Goal: Navigation & Orientation: Find specific page/section

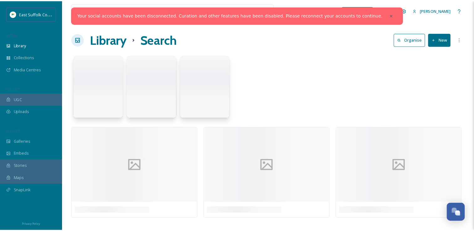
scroll to position [2761, 0]
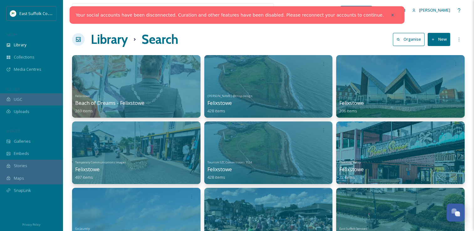
click at [390, 14] on icon at bounding box center [392, 15] width 4 height 4
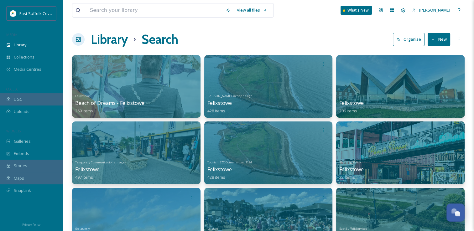
click at [110, 40] on h1 "Library" at bounding box center [109, 39] width 37 height 19
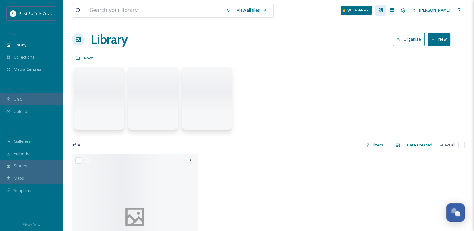
click at [386, 13] on div "Dashboard" at bounding box center [380, 10] width 11 height 11
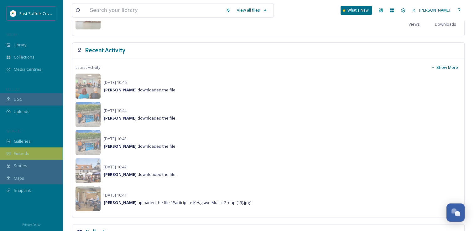
scroll to position [413, 0]
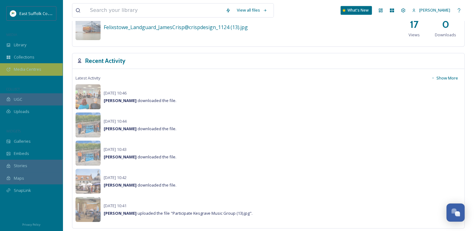
click at [35, 73] on div "Media Centres" at bounding box center [31, 69] width 63 height 12
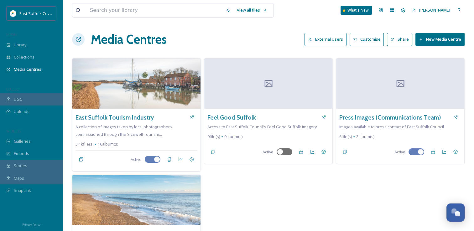
click at [330, 45] on button "External Users" at bounding box center [325, 39] width 42 height 13
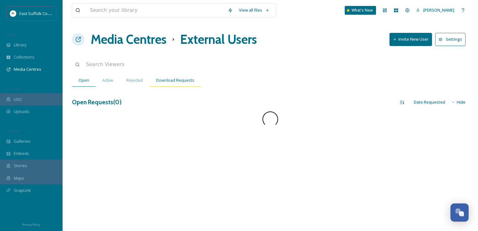
click at [193, 85] on div "Download Requests" at bounding box center [175, 80] width 51 height 13
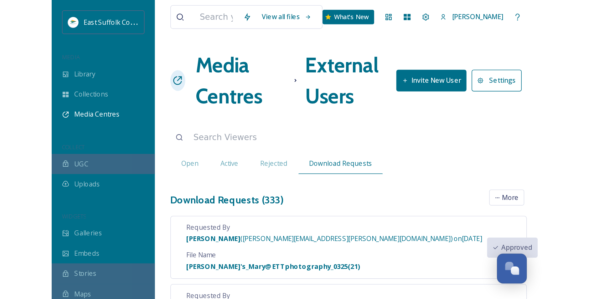
scroll to position [2746, 0]
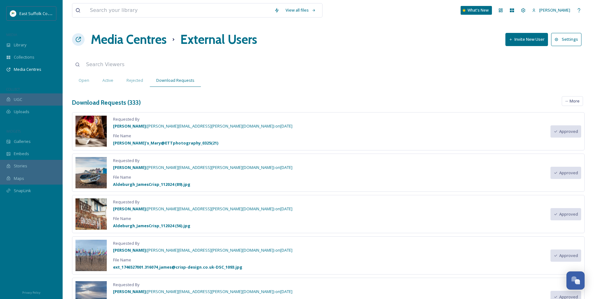
click at [114, 46] on h1 "Media Centres" at bounding box center [129, 39] width 76 height 19
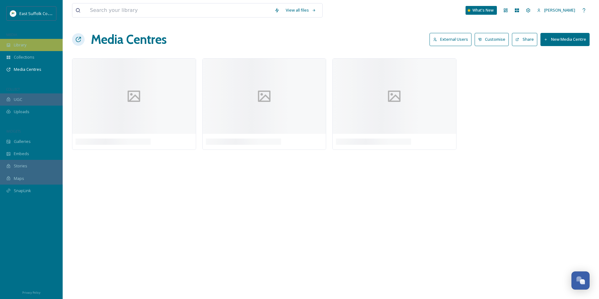
click at [22, 47] on span "Library" at bounding box center [20, 45] width 13 height 6
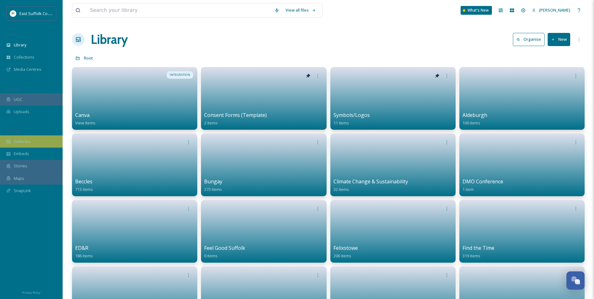
click at [38, 139] on div "Galleries" at bounding box center [31, 141] width 63 height 12
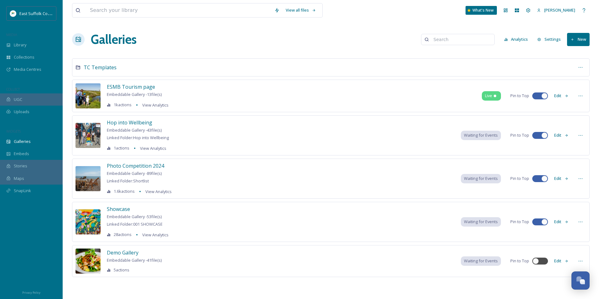
click at [131, 127] on div "Hop into Wellbeing Embeddable Gallery - 43 file(s) Linked Folder: Hop into Well…" at bounding box center [138, 135] width 62 height 33
click at [132, 125] on span "Hop into Wellbeing" at bounding box center [129, 122] width 45 height 7
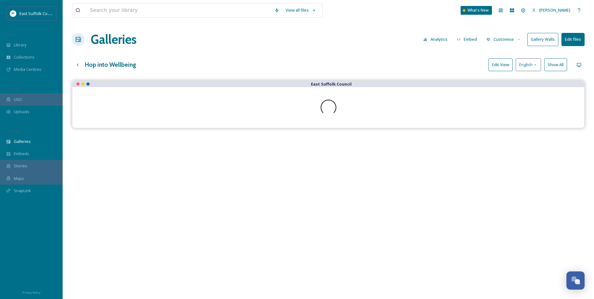
click at [478, 38] on button "Gallery Walls" at bounding box center [542, 39] width 31 height 13
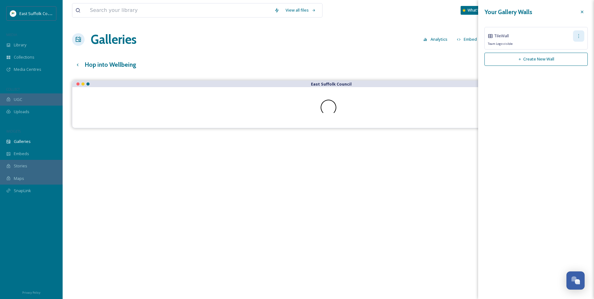
click at [478, 38] on div at bounding box center [578, 35] width 11 height 11
click at [478, 62] on span "Copy Link" at bounding box center [569, 62] width 18 height 6
click at [335, 66] on div "Hop into Wellbeing Edit View English Show All" at bounding box center [328, 64] width 513 height 13
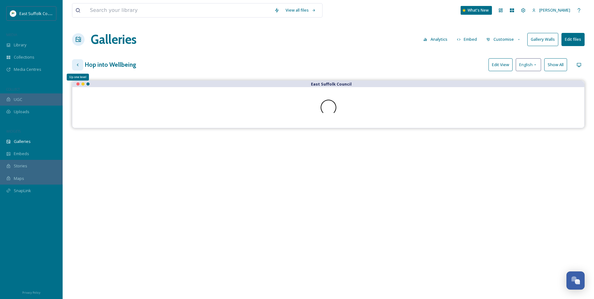
click at [77, 64] on icon at bounding box center [78, 64] width 2 height 3
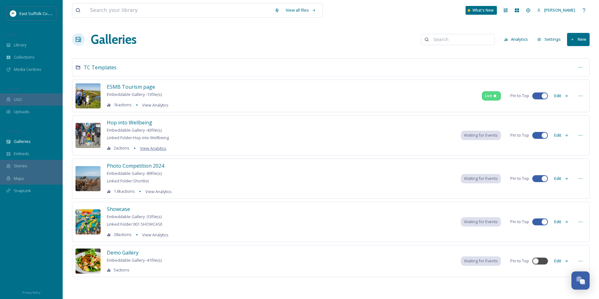
click at [144, 149] on span "View Analytics" at bounding box center [153, 148] width 26 height 6
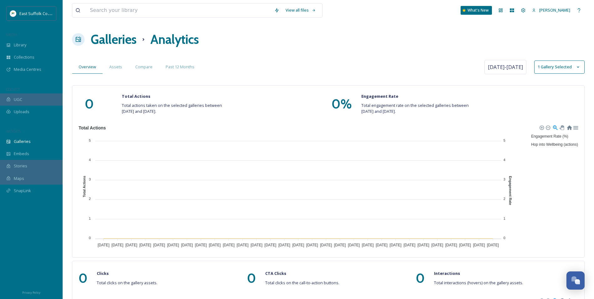
click at [129, 34] on h1 "Galleries" at bounding box center [114, 39] width 46 height 19
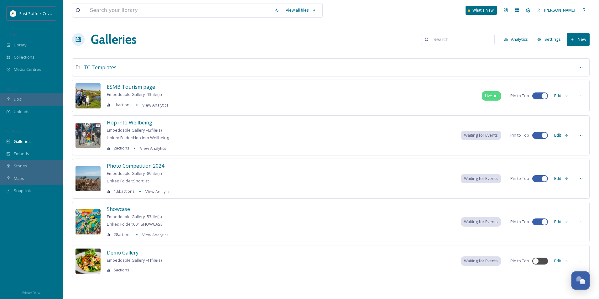
drag, startPoint x: 148, startPoint y: 132, endPoint x: 165, endPoint y: 132, distance: 17.5
click at [165, 132] on div "Hop into Wellbeing Embeddable Gallery - 43 file(s) Linked Folder: Hop into Well…" at bounding box center [138, 135] width 62 height 33
click at [359, 48] on div "Galleries Analytics Settings New" at bounding box center [330, 39] width 517 height 19
drag, startPoint x: 119, startPoint y: 214, endPoint x: 116, endPoint y: 209, distance: 5.7
click at [119, 213] on div "Showcase Embeddable Gallery - 53 file(s) Linked Folder: 001 SHOWCASE 28 actions…" at bounding box center [138, 221] width 62 height 33
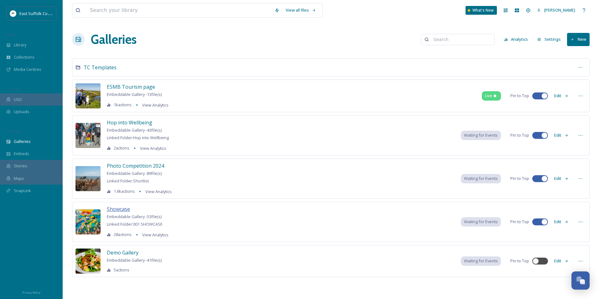
click at [116, 209] on span "Showcase" at bounding box center [118, 208] width 23 height 7
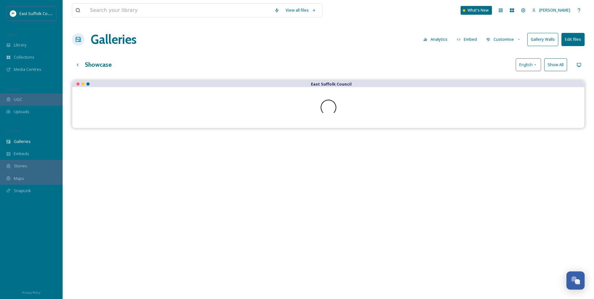
click at [478, 40] on button "Gallery Walls" at bounding box center [542, 39] width 31 height 13
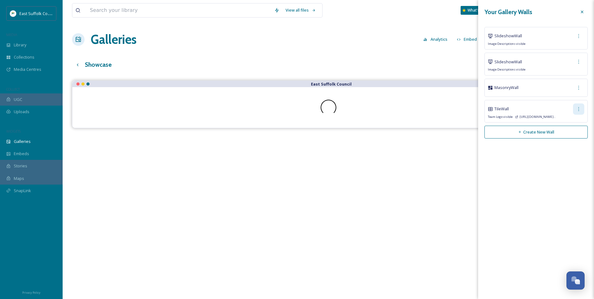
click at [478, 106] on icon at bounding box center [578, 108] width 5 height 5
click at [478, 137] on span "Copy Link" at bounding box center [569, 135] width 18 height 6
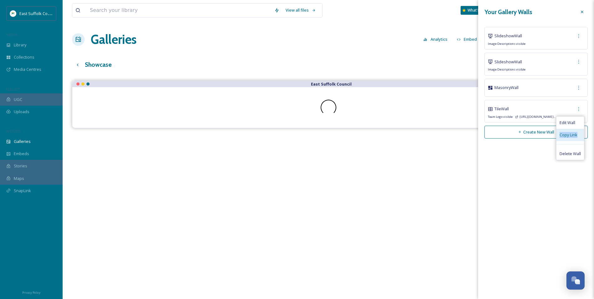
click at [478, 136] on span "Copy Link" at bounding box center [569, 135] width 18 height 6
drag, startPoint x: 565, startPoint y: 136, endPoint x: 528, endPoint y: 161, distance: 44.7
click at [478, 161] on div "Your Gallery Walls Slideshow Wall Image Descriptions visible Slideshow Wall Ima…" at bounding box center [536, 149] width 116 height 299
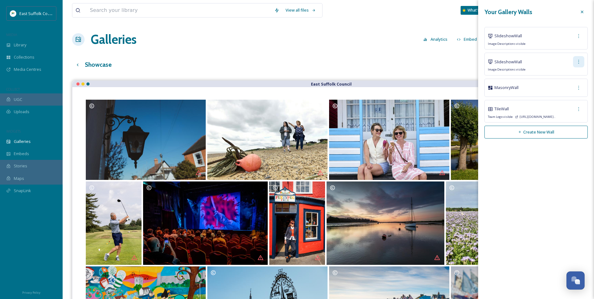
click at [478, 64] on div at bounding box center [578, 61] width 11 height 11
click at [478, 83] on div "Copy Link" at bounding box center [570, 88] width 28 height 12
click at [478, 38] on icon at bounding box center [578, 36] width 5 height 5
click at [478, 59] on span "Copy Link" at bounding box center [569, 62] width 18 height 6
click at [478, 60] on span "Copy Link" at bounding box center [569, 62] width 18 height 6
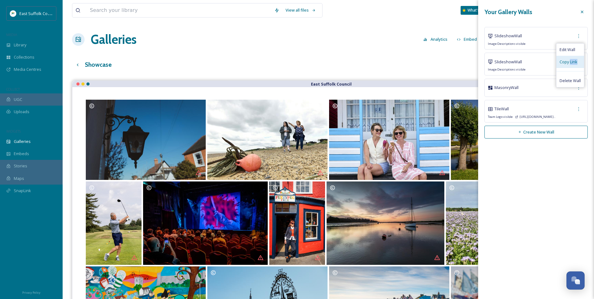
click at [478, 60] on span "Copy Link" at bounding box center [569, 62] width 18 height 6
click at [478, 231] on div "Your Gallery Walls Slideshow Wall Image Descriptions visible Slideshow Wall Ima…" at bounding box center [536, 149] width 116 height 299
click at [478, 89] on div at bounding box center [578, 87] width 11 height 11
click at [478, 114] on span "Copy Link" at bounding box center [569, 114] width 18 height 6
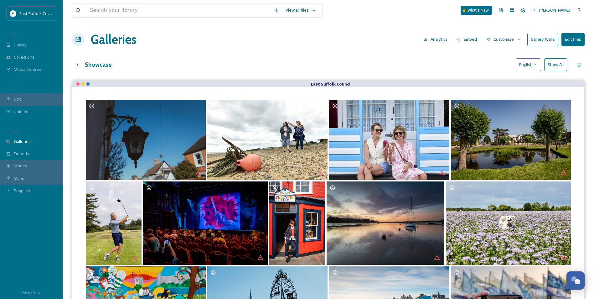
click at [338, 59] on div "Showcase English Show All" at bounding box center [328, 64] width 513 height 13
click at [81, 64] on div "Up one level" at bounding box center [77, 64] width 11 height 11
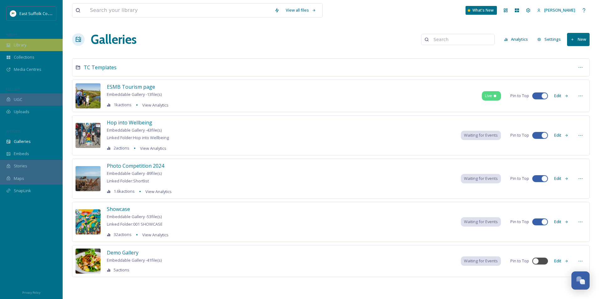
click at [13, 48] on div "Library" at bounding box center [31, 45] width 63 height 12
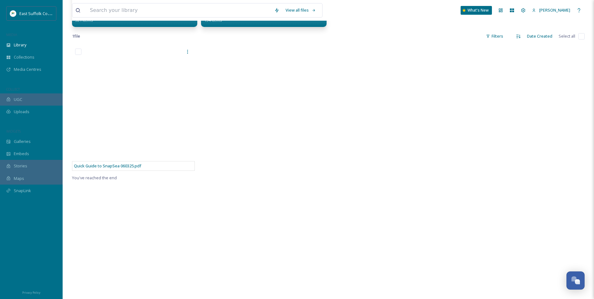
scroll to position [313, 0]
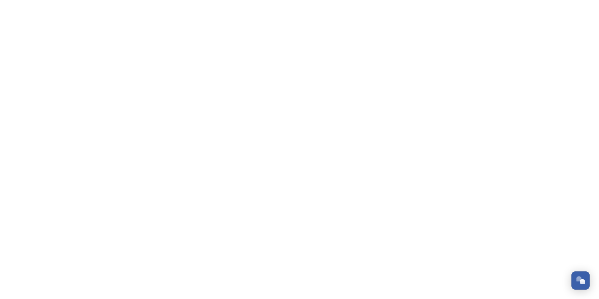
scroll to position [2746, 0]
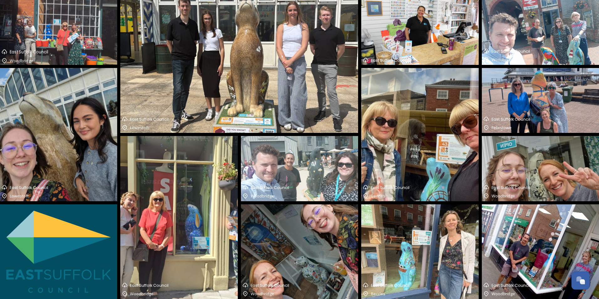
click at [445, 131] on img at bounding box center [419, 134] width 117 height 133
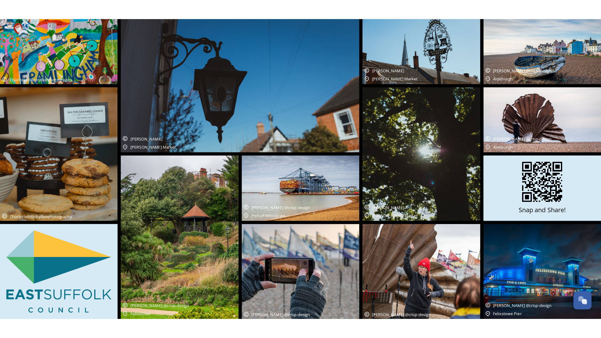
scroll to position [2746, 0]
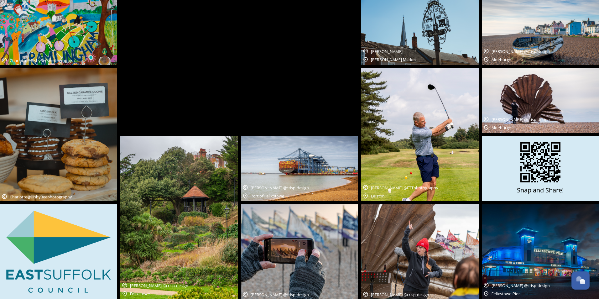
click at [411, 126] on img at bounding box center [419, 134] width 117 height 133
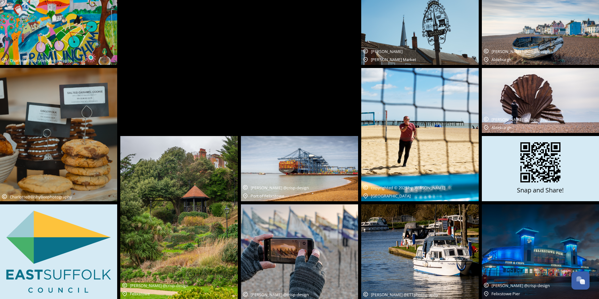
click at [300, 81] on div "Mary Doggett @ETTphotography" at bounding box center [239, 66] width 238 height 133
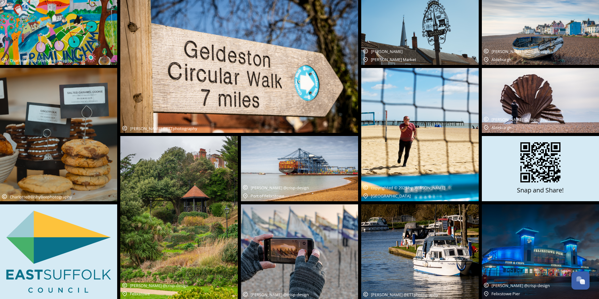
click at [279, 88] on img at bounding box center [239, 66] width 238 height 133
click at [421, 113] on img at bounding box center [419, 134] width 117 height 133
click at [506, 70] on img at bounding box center [540, 100] width 117 height 65
click at [510, 114] on img at bounding box center [540, 100] width 117 height 65
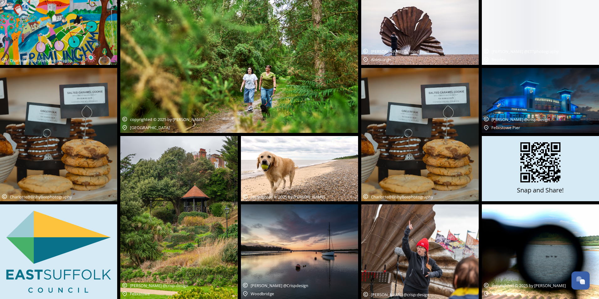
drag, startPoint x: 357, startPoint y: 168, endPoint x: 4, endPoint y: 332, distance: 389.1
click at [357, 168] on img at bounding box center [299, 168] width 117 height 65
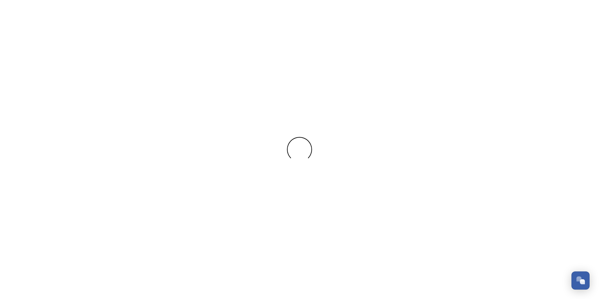
scroll to position [2746, 0]
click at [250, 0] on html "/p/gallery-wall/12a789be-3c83-4222-a644-6a288534bbb3 Dismiss ● Connecting… Chat…" at bounding box center [299, 0] width 599 height 0
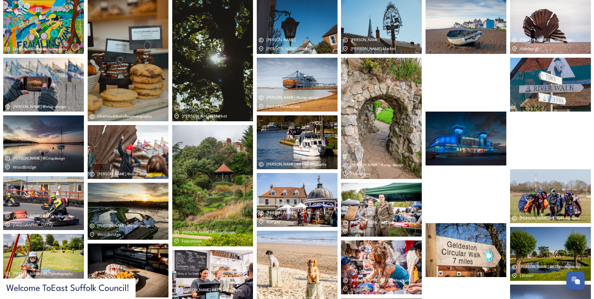
drag, startPoint x: 488, startPoint y: 170, endPoint x: 482, endPoint y: 196, distance: 26.3
click at [482, 196] on div at bounding box center [466, 192] width 81 height 54
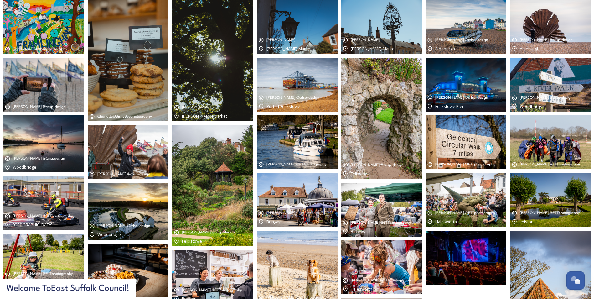
click at [479, 105] on div "Felixstowe Pier" at bounding box center [457, 106] width 61 height 8
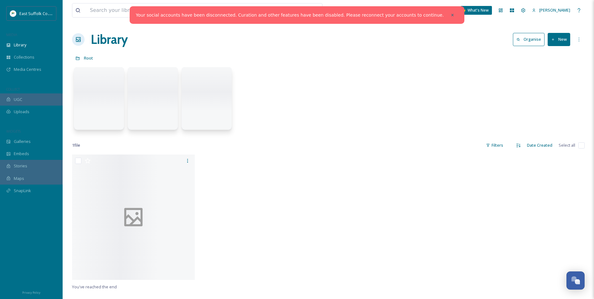
scroll to position [2770, 0]
click at [447, 18] on div at bounding box center [452, 14] width 11 height 11
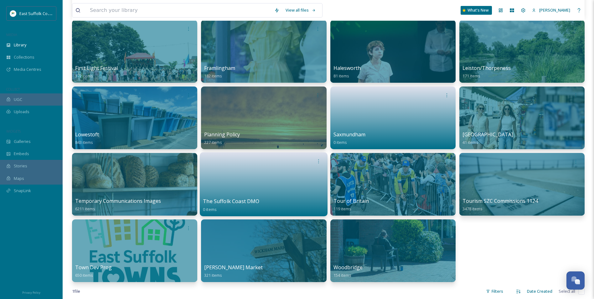
scroll to position [282, 0]
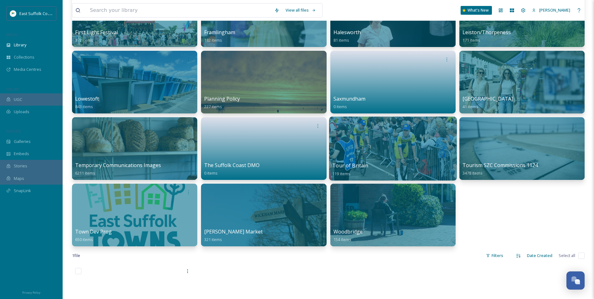
click at [384, 142] on div at bounding box center [393, 148] width 128 height 64
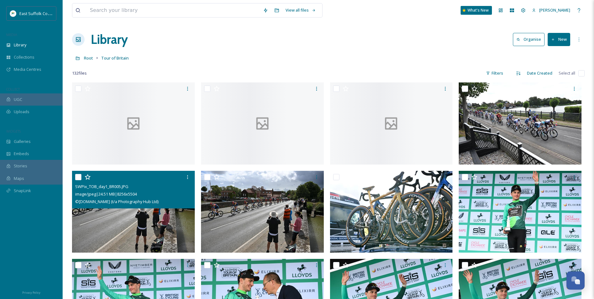
click at [144, 220] on img at bounding box center [133, 211] width 123 height 82
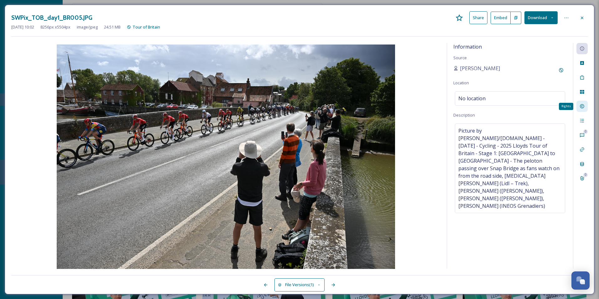
click at [585, 107] on div "Rights" at bounding box center [581, 106] width 11 height 11
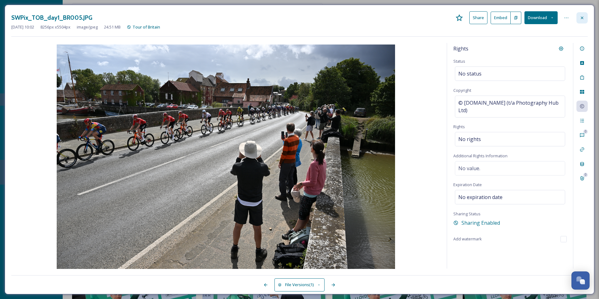
click at [583, 18] on icon at bounding box center [581, 17] width 3 height 3
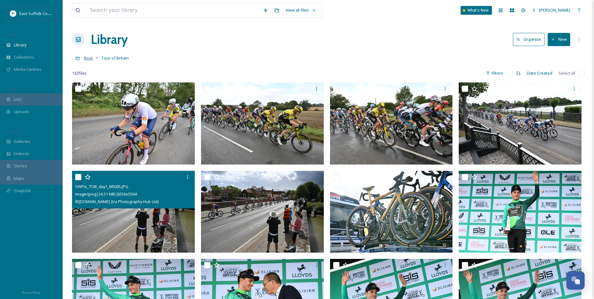
click at [88, 58] on span "Root" at bounding box center [88, 58] width 9 height 6
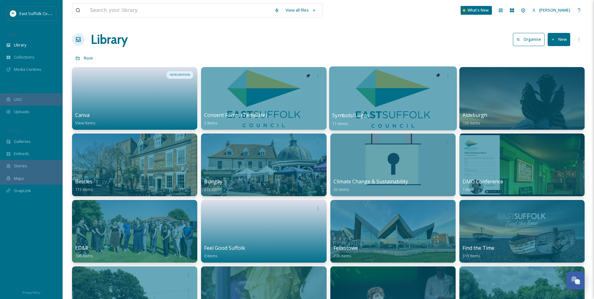
click at [360, 107] on div at bounding box center [393, 98] width 128 height 64
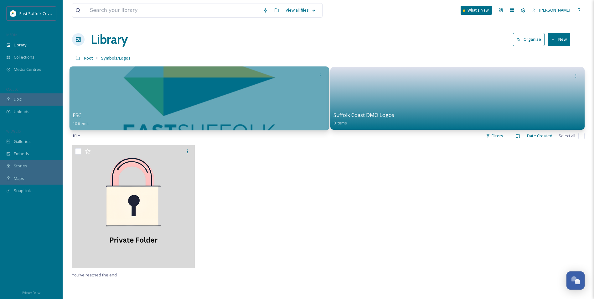
click at [168, 108] on div at bounding box center [200, 98] width 260 height 64
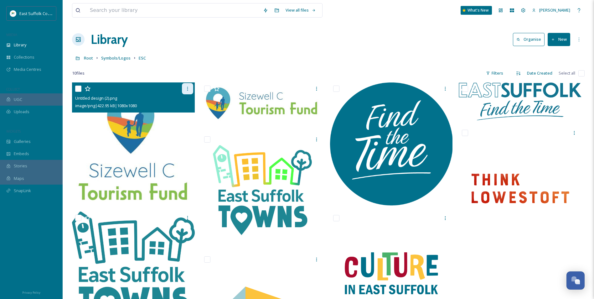
click at [188, 88] on icon at bounding box center [187, 88] width 5 height 5
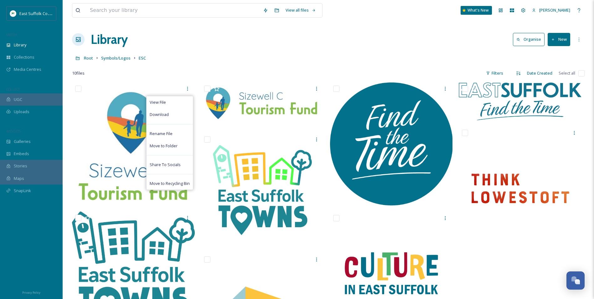
click at [185, 62] on div "Root Symbols/Logos ESC" at bounding box center [328, 58] width 513 height 12
click at [125, 59] on span "Symbols/Logos" at bounding box center [115, 58] width 29 height 6
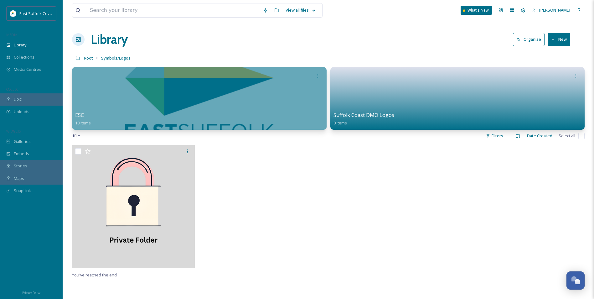
click at [90, 62] on div "Root Symbols/Logos" at bounding box center [328, 58] width 513 height 12
click at [89, 59] on span "Root" at bounding box center [88, 58] width 9 height 6
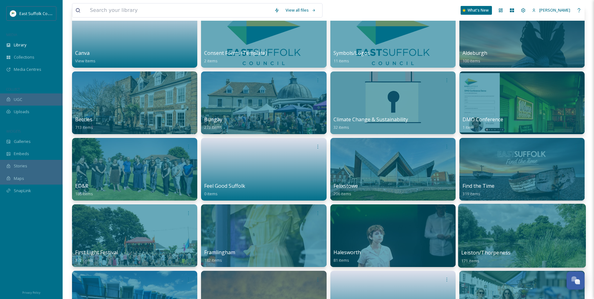
scroll to position [125, 0]
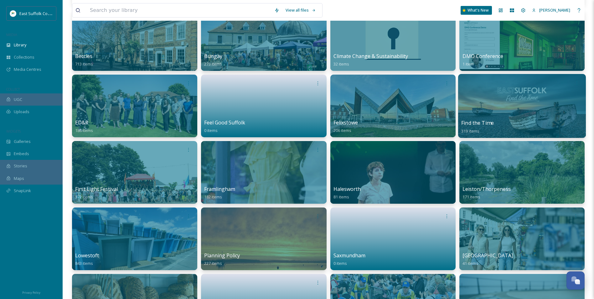
click at [493, 111] on div at bounding box center [522, 106] width 128 height 64
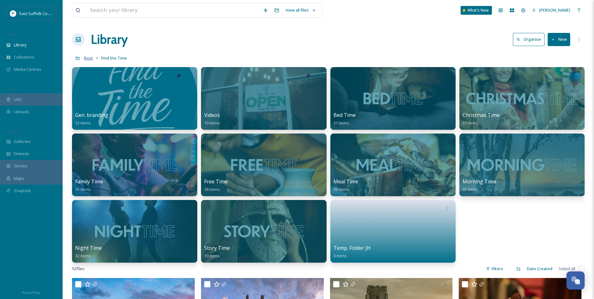
click at [89, 60] on span "Root" at bounding box center [88, 58] width 9 height 6
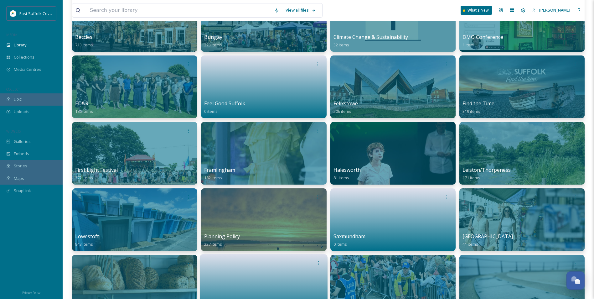
scroll to position [250, 0]
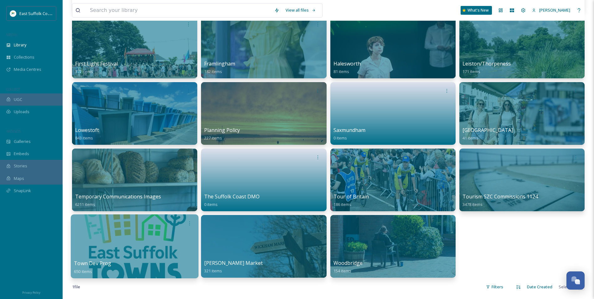
click at [178, 258] on div at bounding box center [135, 246] width 128 height 64
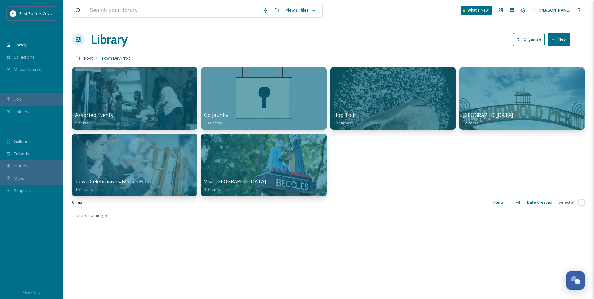
click at [86, 58] on span "Root" at bounding box center [88, 58] width 9 height 6
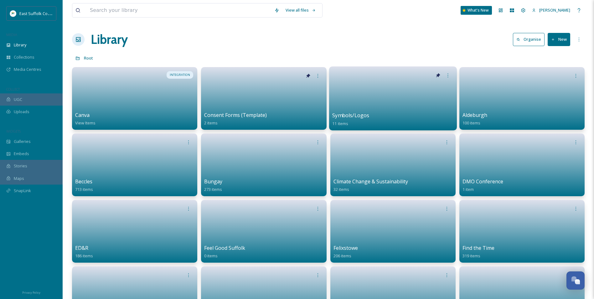
click at [352, 95] on link at bounding box center [392, 96] width 121 height 30
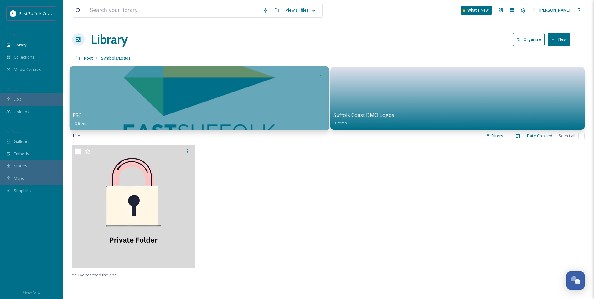
click at [104, 108] on div at bounding box center [200, 98] width 260 height 64
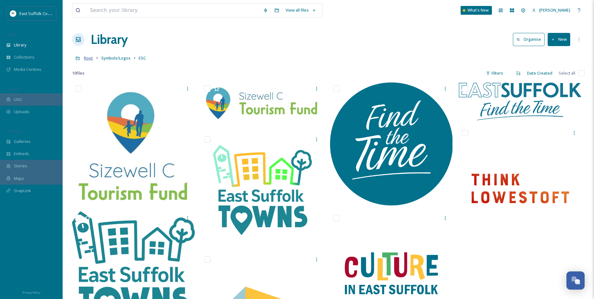
click at [90, 58] on span "Root" at bounding box center [88, 58] width 9 height 6
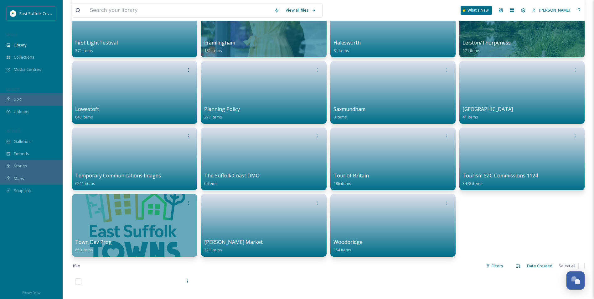
scroll to position [282, 0]
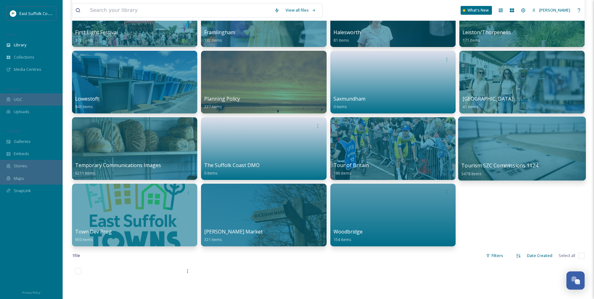
click at [526, 156] on div at bounding box center [522, 148] width 128 height 64
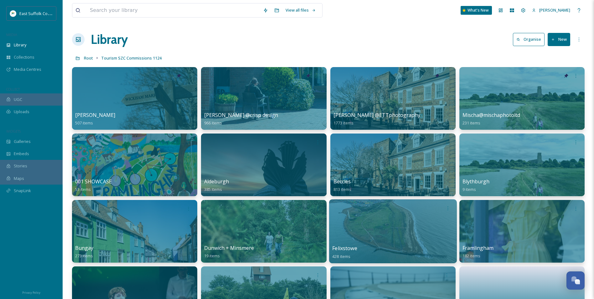
click at [378, 225] on div at bounding box center [393, 231] width 128 height 64
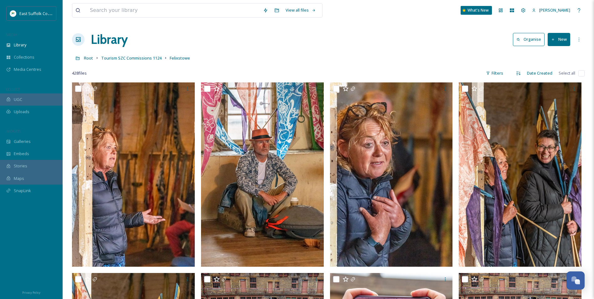
drag, startPoint x: 380, startPoint y: 14, endPoint x: 359, endPoint y: -23, distance: 42.4
click at [110, 58] on span "Tourism SZC Commissions 1124" at bounding box center [131, 58] width 60 height 6
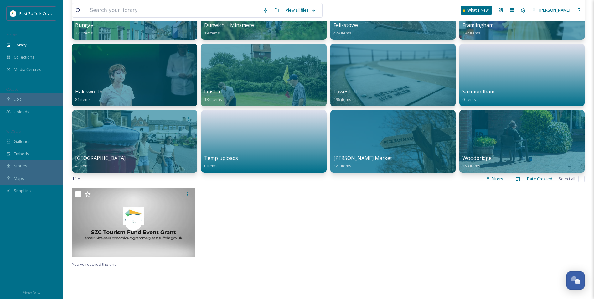
scroll to position [282, 0]
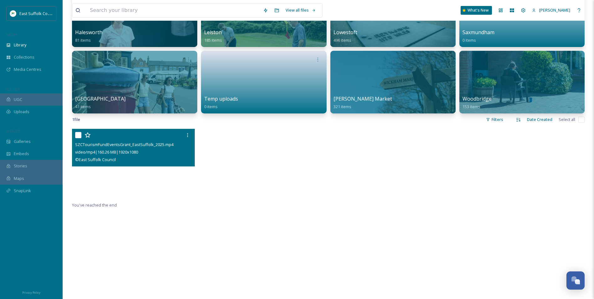
click at [128, 175] on video "SZCTourismFundEventsGrant_EastSuffolk_2025.mp4" at bounding box center [133, 163] width 123 height 69
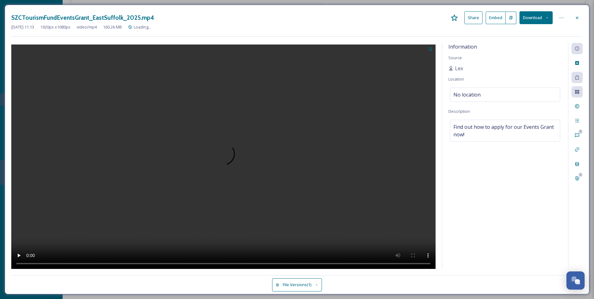
scroll to position [215, 0]
click at [437, 209] on div at bounding box center [225, 156] width 429 height 226
click at [436, 51] on button at bounding box center [435, 48] width 10 height 11
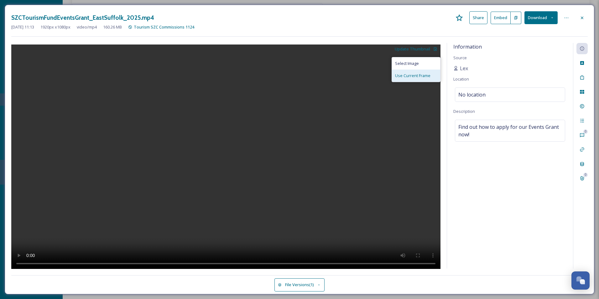
click at [425, 75] on span "Use Current Frame" at bounding box center [412, 76] width 35 height 6
click at [453, 233] on div "Information Source Lex Location No location Description Find out how to apply f…" at bounding box center [510, 155] width 126 height 225
click at [565, 18] on icon at bounding box center [566, 17] width 5 height 5
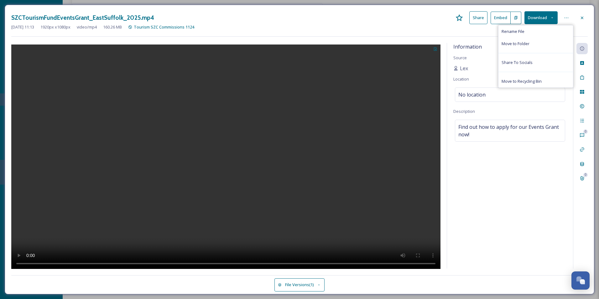
click at [554, 17] on button "Download" at bounding box center [540, 17] width 33 height 13
click at [523, 218] on div "Information Source Lex Location No location Description Find out how to apply f…" at bounding box center [510, 155] width 126 height 225
click at [581, 17] on icon at bounding box center [581, 17] width 5 height 5
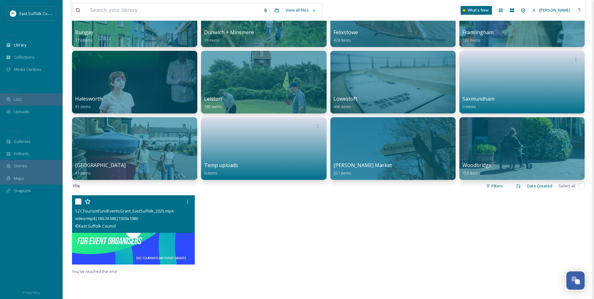
click at [236, 229] on div at bounding box center [264, 231] width 126 height 72
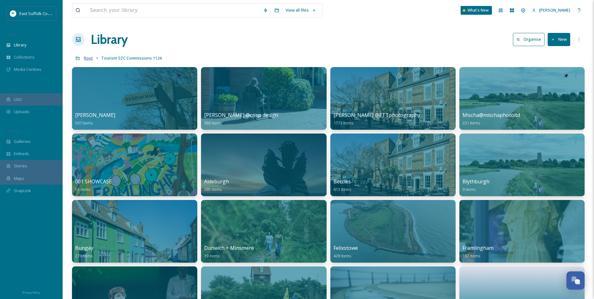
click at [89, 60] on span "Root" at bounding box center [88, 58] width 9 height 6
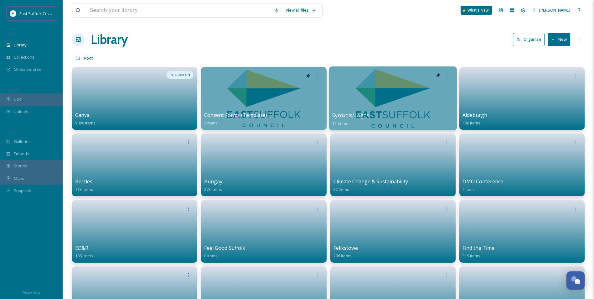
click at [354, 102] on div at bounding box center [393, 98] width 128 height 64
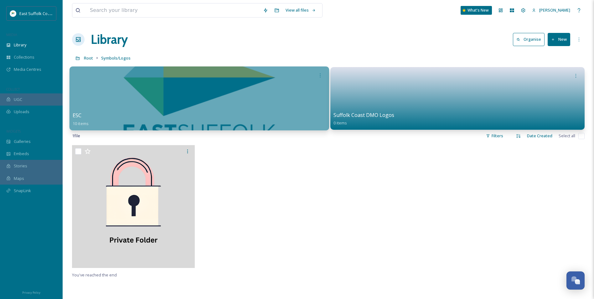
click at [253, 92] on div at bounding box center [200, 98] width 260 height 64
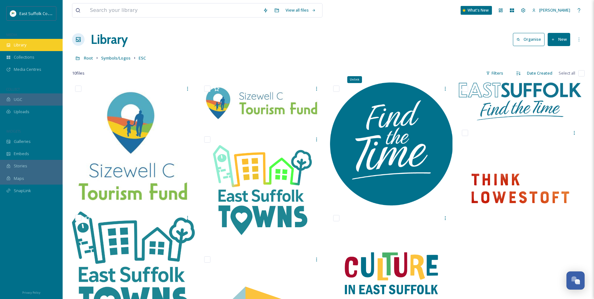
click at [27, 50] on div "Library" at bounding box center [31, 45] width 63 height 12
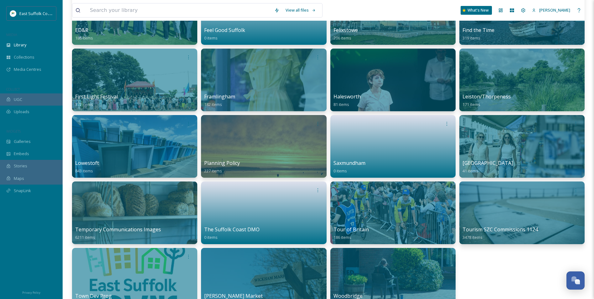
scroll to position [219, 0]
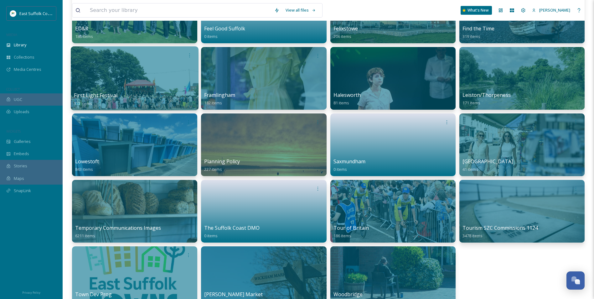
click at [149, 78] on div at bounding box center [135, 78] width 128 height 64
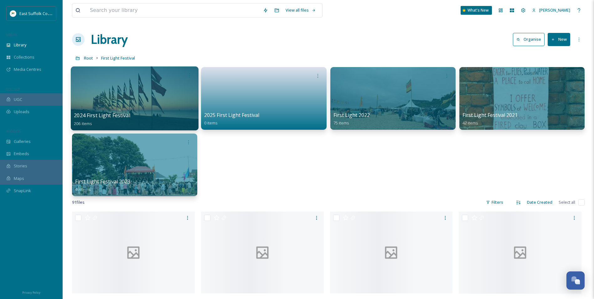
click at [150, 94] on div at bounding box center [135, 98] width 128 height 64
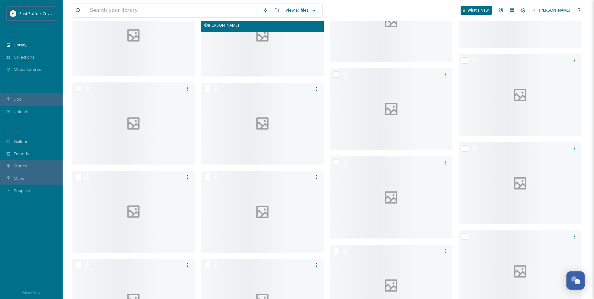
scroll to position [1532, 0]
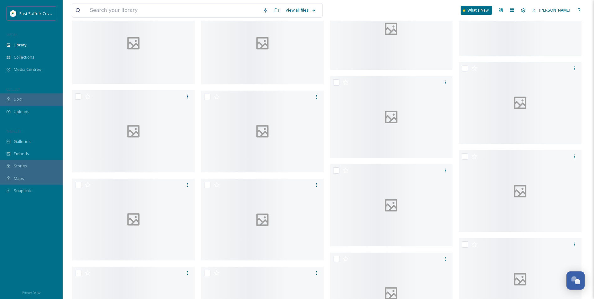
drag, startPoint x: 208, startPoint y: 213, endPoint x: 199, endPoint y: 63, distance: 150.2
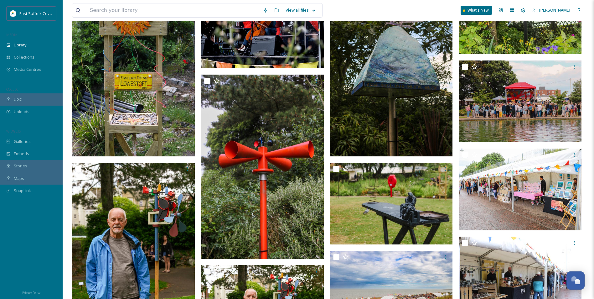
scroll to position [0, 0]
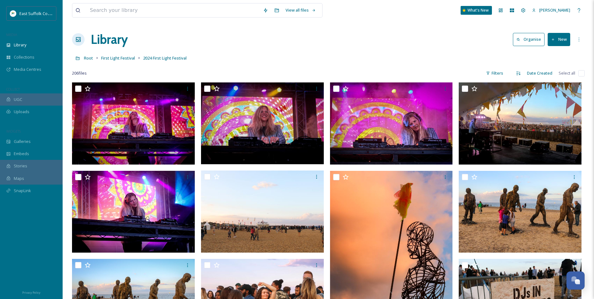
drag, startPoint x: 206, startPoint y: 178, endPoint x: 189, endPoint y: -8, distance: 187.1
click at [91, 59] on span "Root" at bounding box center [88, 58] width 9 height 6
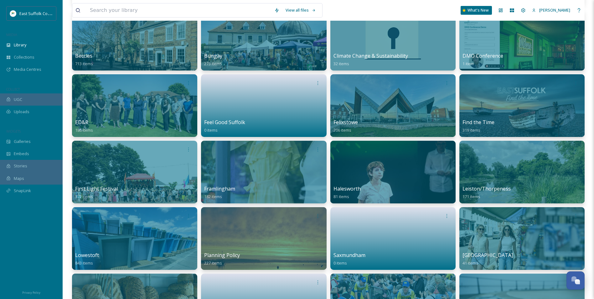
scroll to position [250, 0]
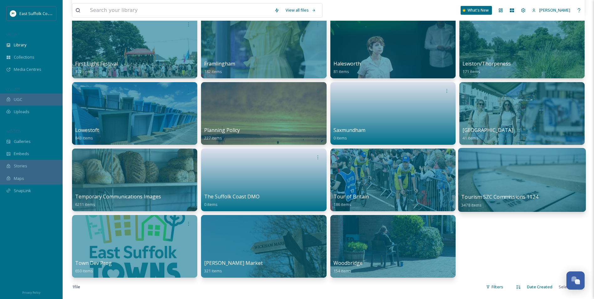
click at [546, 186] on div at bounding box center [522, 180] width 128 height 64
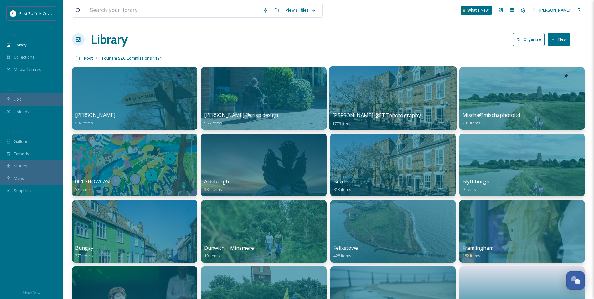
click at [379, 98] on div at bounding box center [393, 98] width 128 height 64
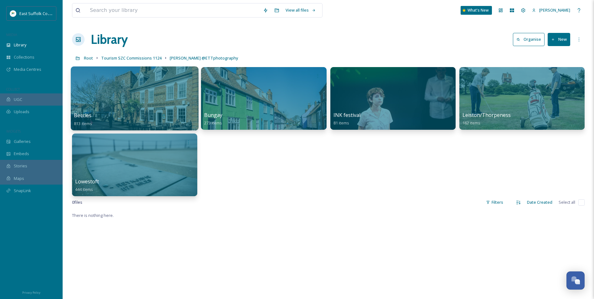
click at [176, 89] on div at bounding box center [135, 98] width 128 height 64
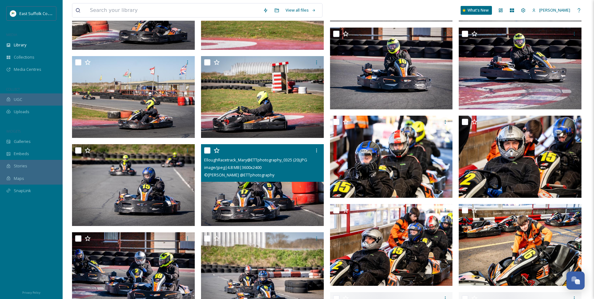
scroll to position [6431, 0]
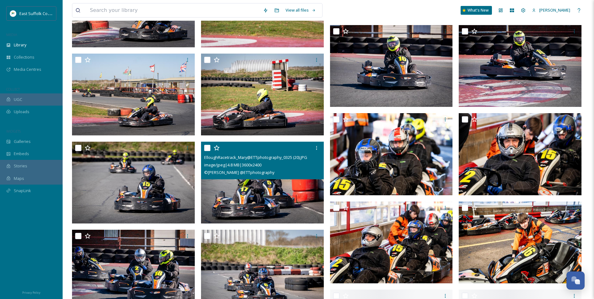
drag, startPoint x: 245, startPoint y: 215, endPoint x: 225, endPoint y: 224, distance: 22.0
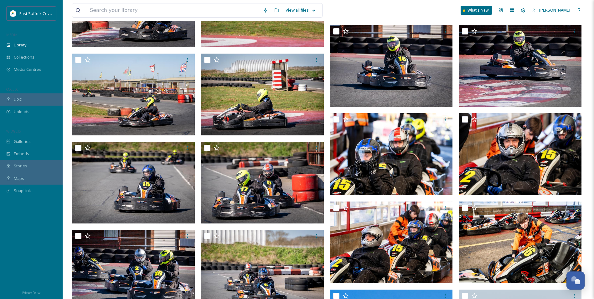
drag, startPoint x: 225, startPoint y: 224, endPoint x: 197, endPoint y: 226, distance: 28.2
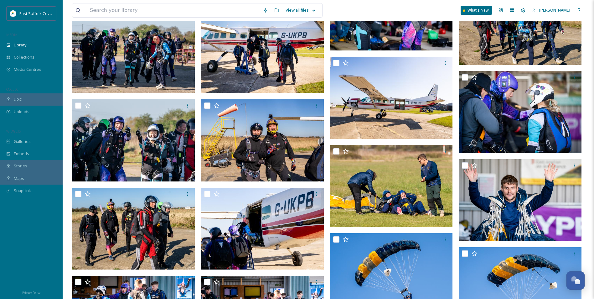
scroll to position [0, 0]
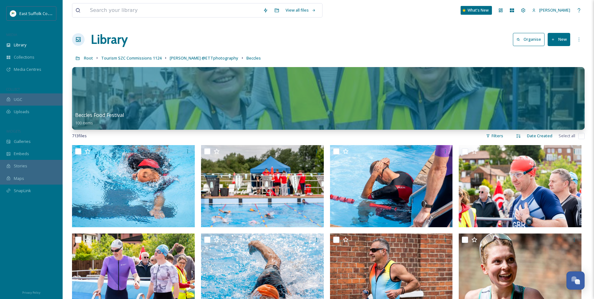
drag, startPoint x: 263, startPoint y: 197, endPoint x: 334, endPoint y: -23, distance: 231.3
click at [211, 57] on span "[PERSON_NAME] @ETTphotography" at bounding box center [204, 58] width 69 height 6
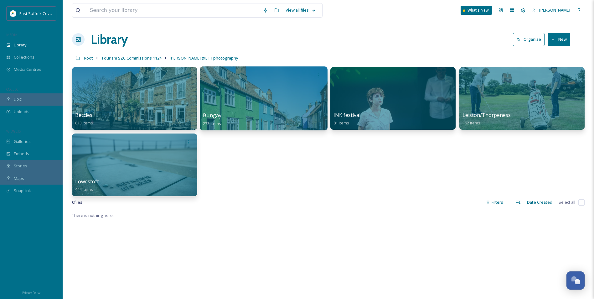
click at [241, 100] on div at bounding box center [264, 98] width 128 height 64
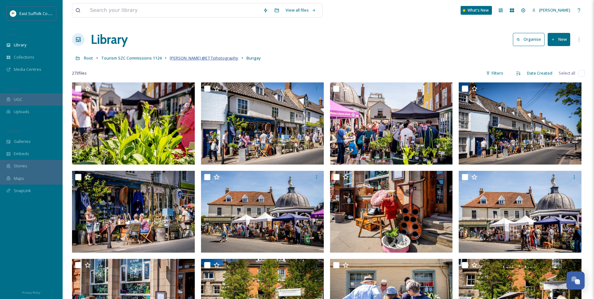
click at [181, 56] on span "[PERSON_NAME] @ETTphotography" at bounding box center [204, 58] width 69 height 6
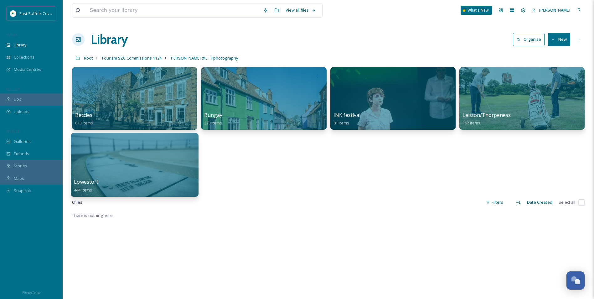
click at [141, 167] on div at bounding box center [135, 165] width 128 height 64
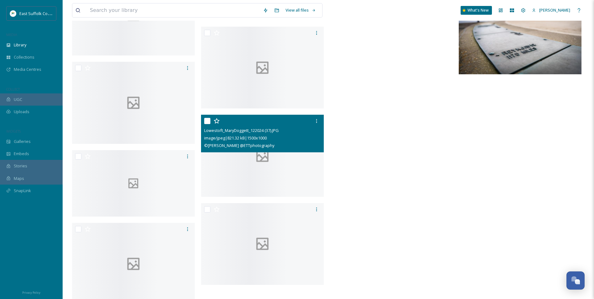
scroll to position [10430, 0]
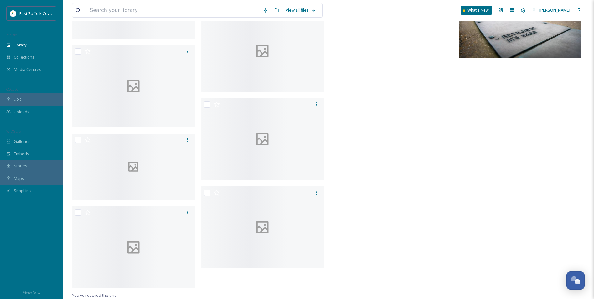
drag, startPoint x: 361, startPoint y: 182, endPoint x: 406, endPoint y: 6, distance: 181.3
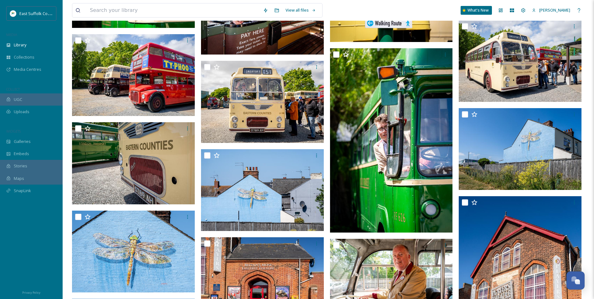
scroll to position [0, 0]
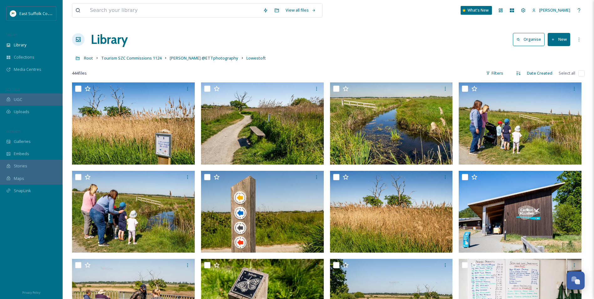
drag, startPoint x: 212, startPoint y: 159, endPoint x: 277, endPoint y: -23, distance: 193.8
